Goal: Find specific page/section: Locate item on page

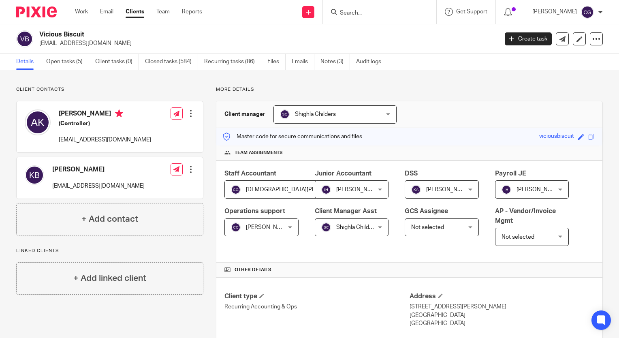
scroll to position [121, 0]
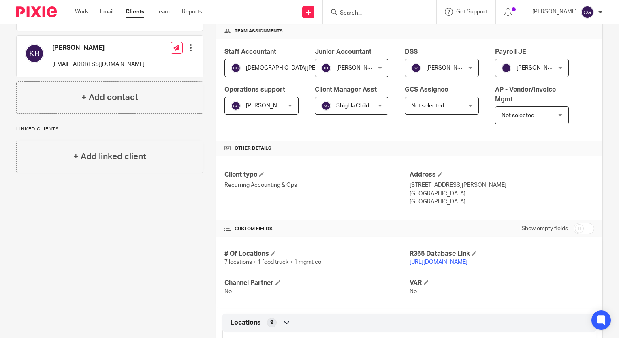
click at [404, 3] on div at bounding box center [379, 12] width 113 height 24
click at [406, 14] on input "Search" at bounding box center [375, 13] width 73 height 7
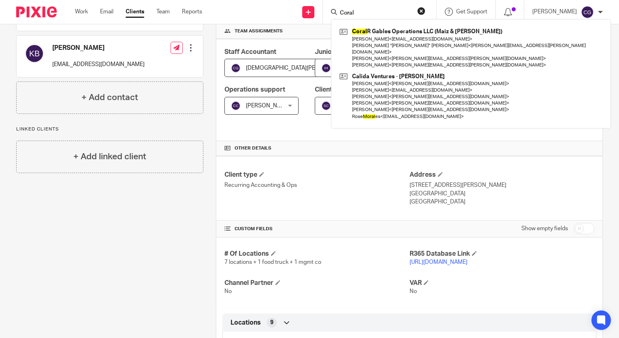
type input "Coral"
click at [396, 23] on div "Coral R Gables Operations LLC (Maiz & Fonda) Ana La Chingona < analachingona@ma…" at bounding box center [471, 73] width 280 height 109
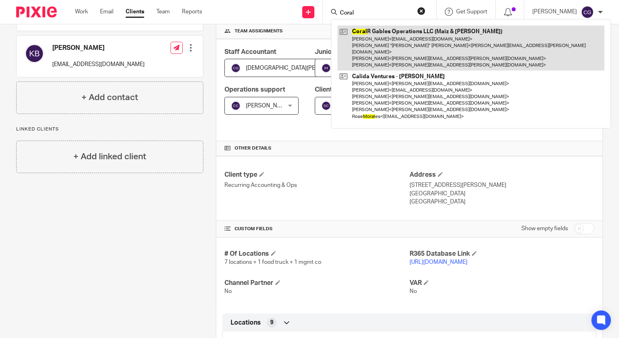
click at [398, 29] on link at bounding box center [470, 48] width 267 height 45
click at [426, 46] on link at bounding box center [470, 48] width 267 height 45
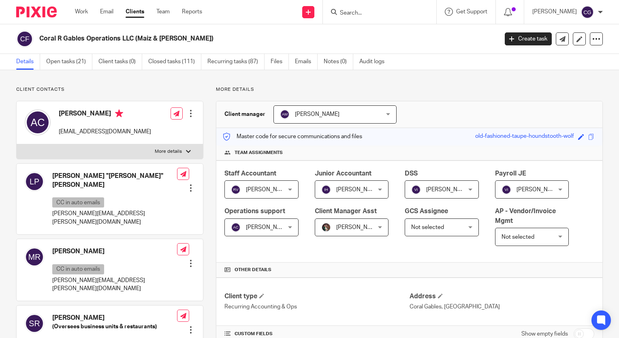
click at [372, 18] on div at bounding box center [379, 12] width 113 height 24
click at [368, 11] on input "Search" at bounding box center [375, 13] width 73 height 7
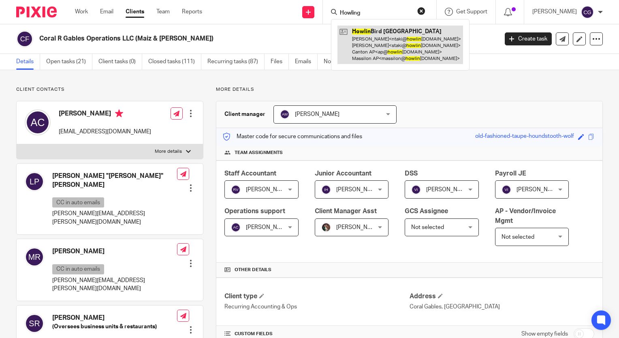
type input "Howling"
click at [369, 40] on link at bounding box center [399, 45] width 125 height 38
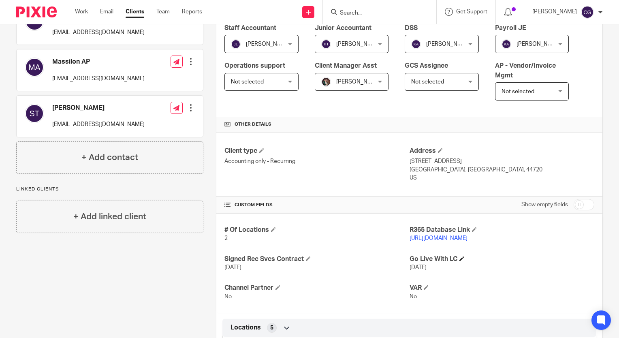
scroll to position [162, 0]
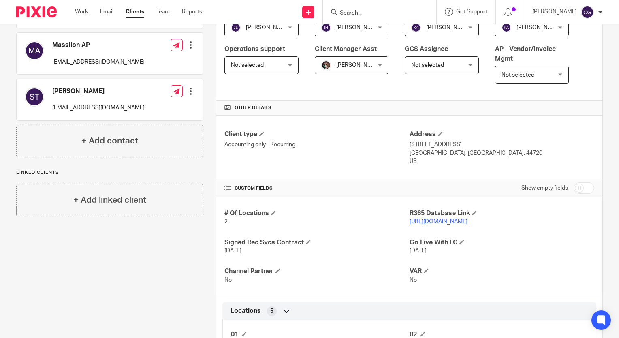
click at [457, 221] on link "[URL][DOMAIN_NAME]" at bounding box center [438, 222] width 58 height 6
click at [384, 4] on div at bounding box center [379, 12] width 113 height 24
click at [383, 11] on input "Search" at bounding box center [375, 13] width 73 height 7
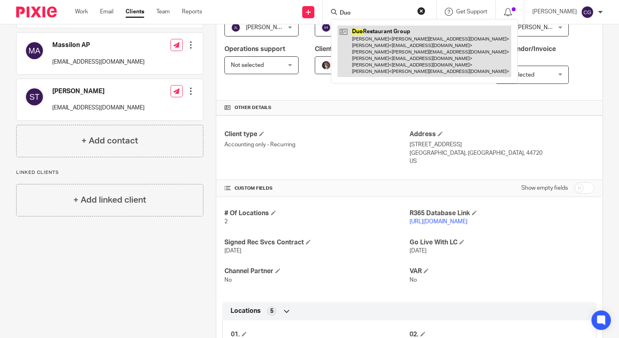
type input "Duo"
click at [403, 55] on link at bounding box center [424, 51] width 174 height 51
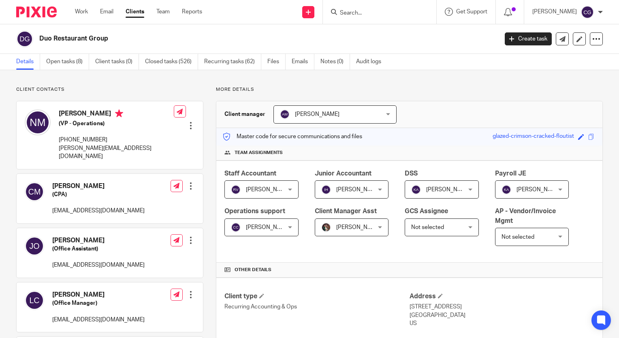
scroll to position [121, 0]
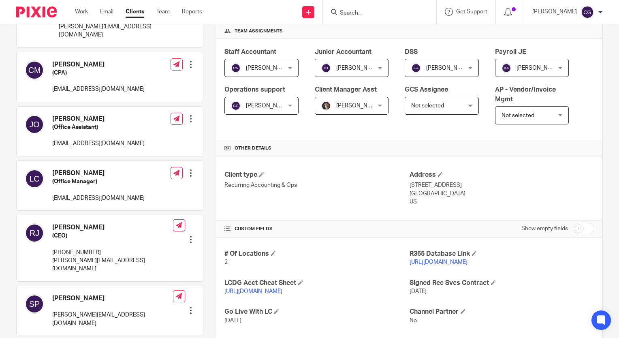
click at [467, 261] on link "https://dinewithduo.restaurant365.com/" at bounding box center [438, 262] width 58 height 6
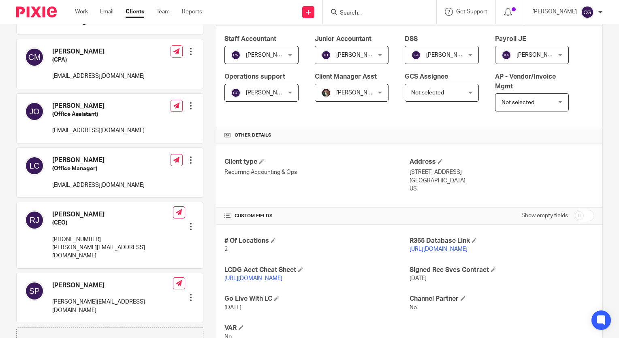
scroll to position [162, 0]
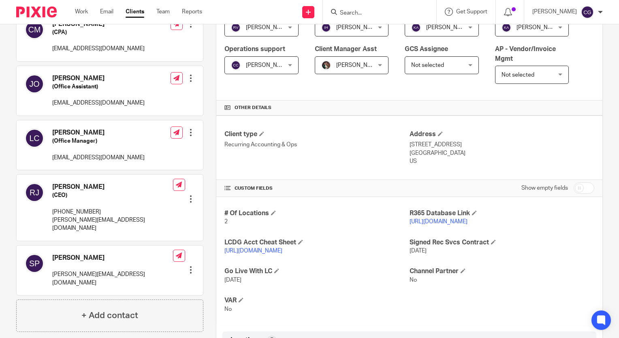
click at [410, 11] on input "Search" at bounding box center [375, 13] width 73 height 7
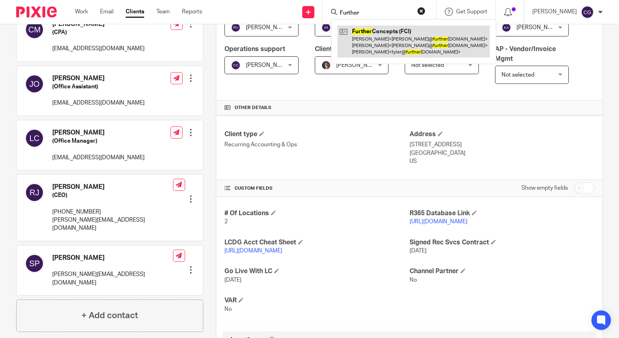
type input "Further"
click at [374, 46] on link at bounding box center [413, 42] width 152 height 32
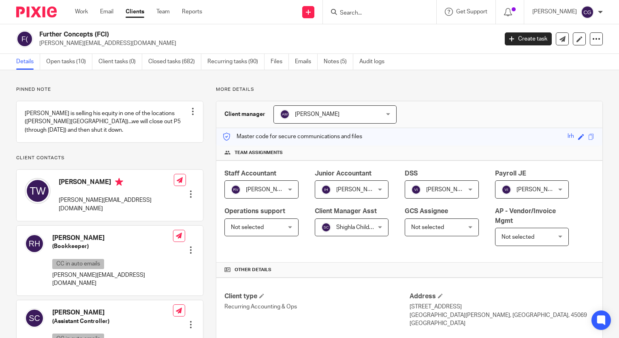
click at [393, 5] on div at bounding box center [379, 12] width 113 height 24
click at [391, 14] on input "Search" at bounding box center [375, 13] width 73 height 7
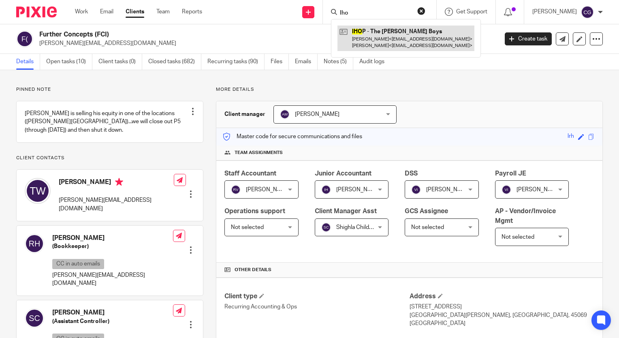
type input "Iho"
click at [406, 33] on link at bounding box center [405, 38] width 137 height 25
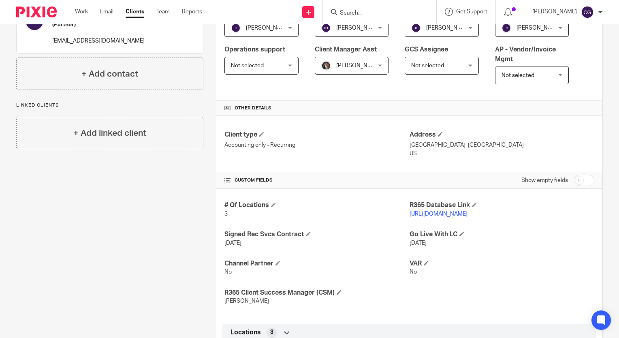
scroll to position [162, 0]
click at [450, 213] on link "[URL][DOMAIN_NAME]" at bounding box center [438, 214] width 58 height 6
click at [404, 15] on input "Search" at bounding box center [375, 13] width 73 height 7
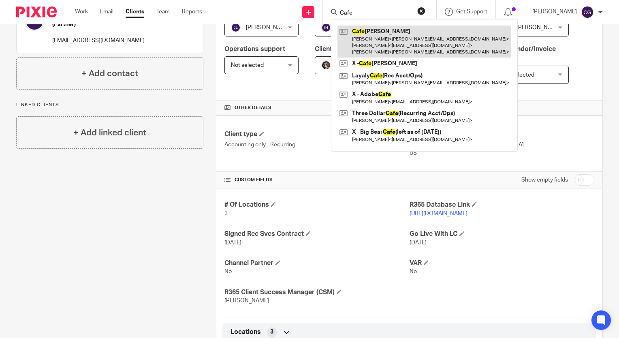
type input "Cafe"
click at [393, 40] on link at bounding box center [424, 42] width 174 height 32
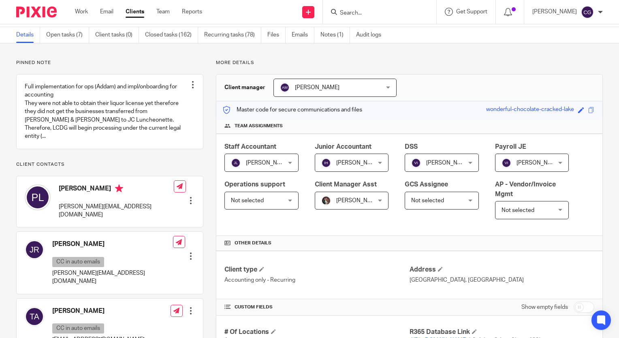
scroll to position [121, 0]
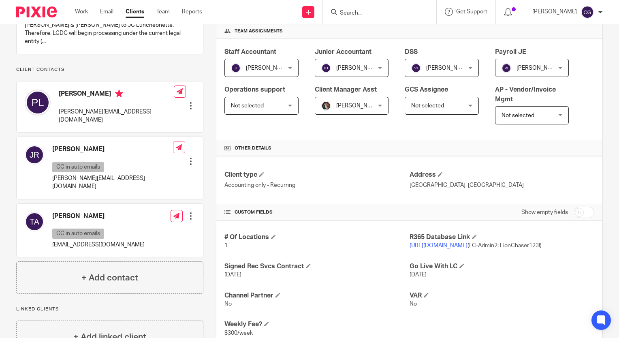
click at [463, 243] on link "https://cat1.restaurant365.com/" at bounding box center [438, 245] width 58 height 6
drag, startPoint x: 489, startPoint y: 245, endPoint x: 517, endPoint y: 247, distance: 28.0
click at [517, 247] on p "https://cat1.restaurant365.com/ (LC-Admin2: LionChaser123!)" at bounding box center [501, 245] width 185 height 8
copy span "LC-Admin2"
drag, startPoint x: 520, startPoint y: 247, endPoint x: 560, endPoint y: 247, distance: 40.5
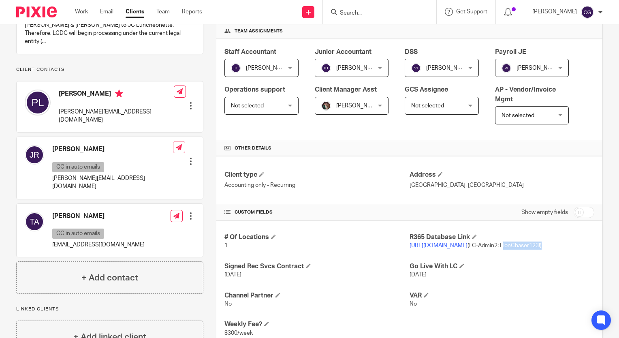
click at [560, 247] on p "https://cat1.restaurant365.com/ (LC-Admin2: LionChaser123!)" at bounding box center [501, 245] width 185 height 8
drag, startPoint x: 560, startPoint y: 247, endPoint x: 557, endPoint y: 245, distance: 4.3
copy span "LionChaser123!"
